Goal: Find specific page/section: Find specific page/section

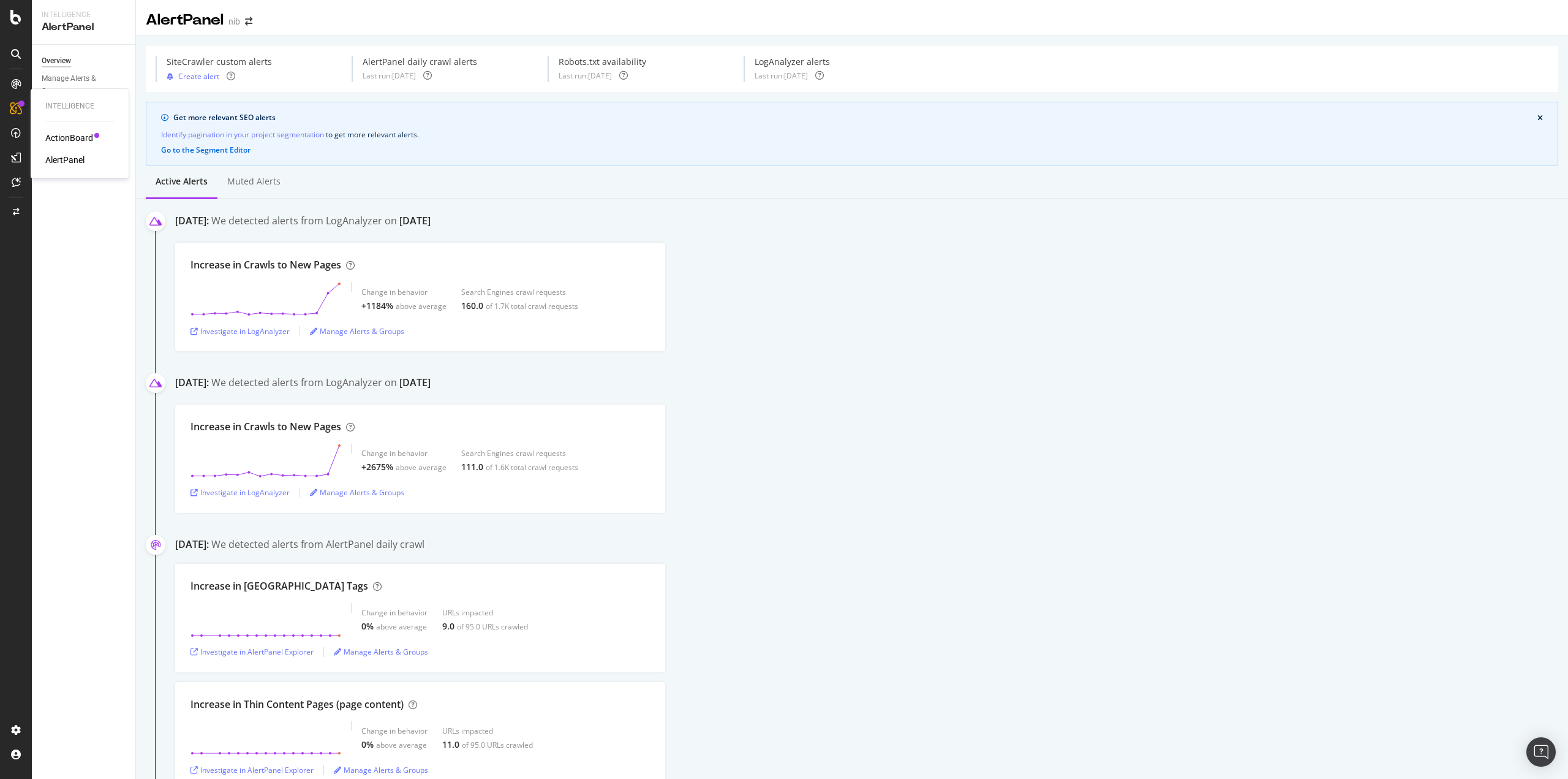
click at [68, 142] on div "ActionBoard" at bounding box center [69, 138] width 48 height 12
